Goal: Find specific page/section: Find specific page/section

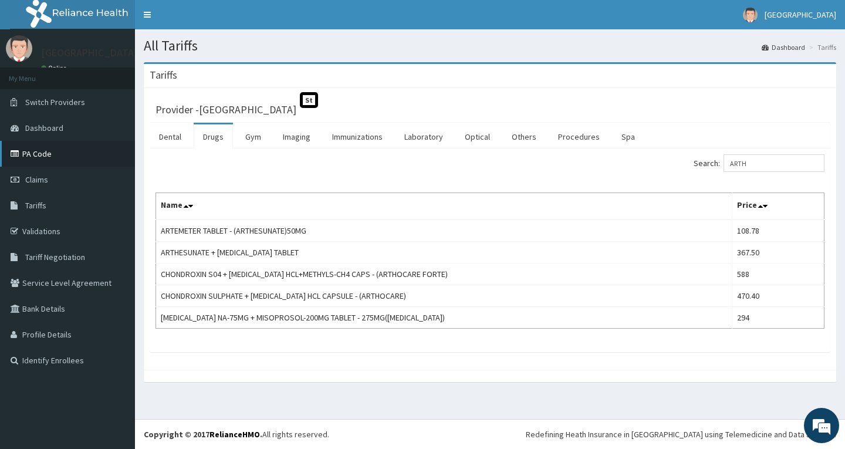
click at [58, 157] on link "PA Code" at bounding box center [67, 154] width 135 height 26
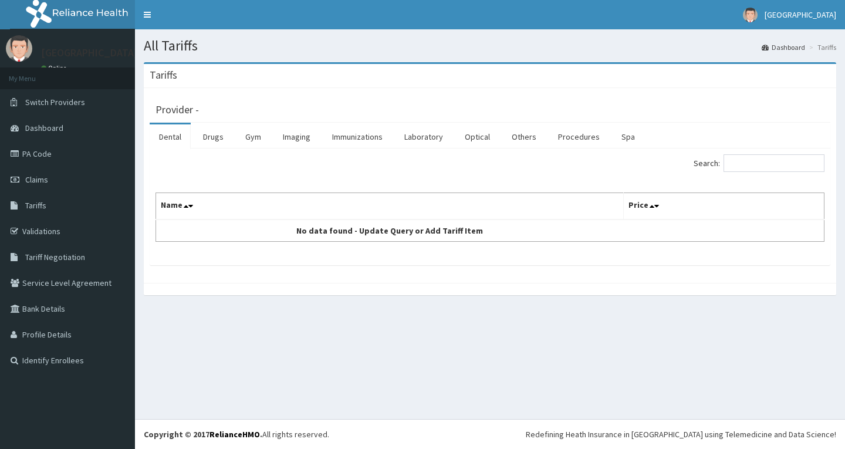
click at [218, 137] on link "Drugs" at bounding box center [213, 136] width 39 height 25
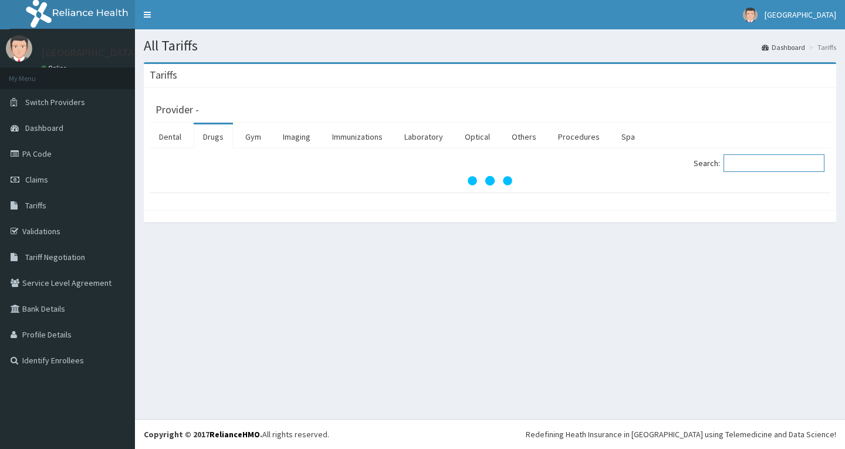
click at [815, 161] on input "Search:" at bounding box center [773, 163] width 101 height 18
type input "ROSU"
